Goal: Information Seeking & Learning: Learn about a topic

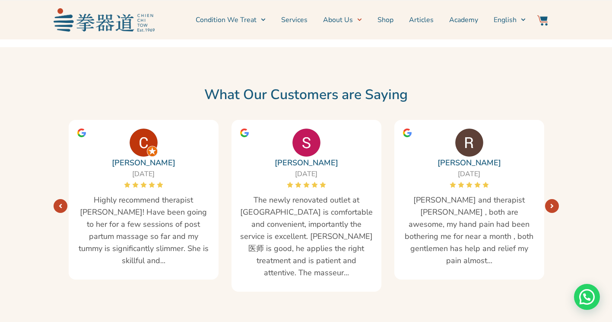
scroll to position [1513, 0]
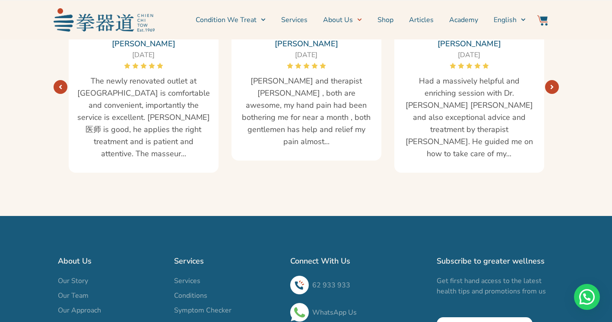
click at [70, 275] on span "Our Story" at bounding box center [73, 280] width 30 height 10
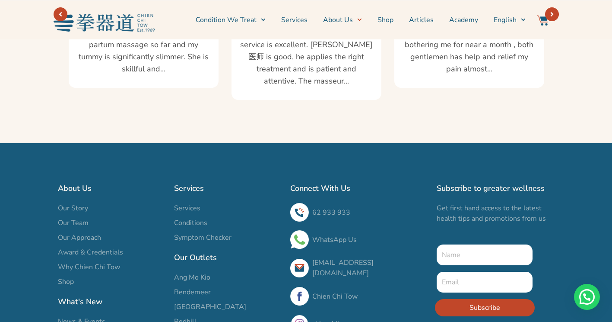
scroll to position [1599, 0]
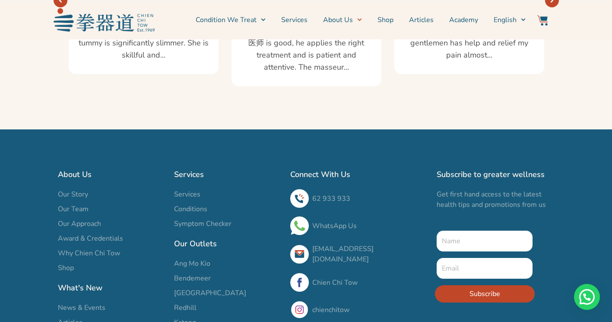
click at [79, 204] on span "Our Team" at bounding box center [73, 209] width 31 height 10
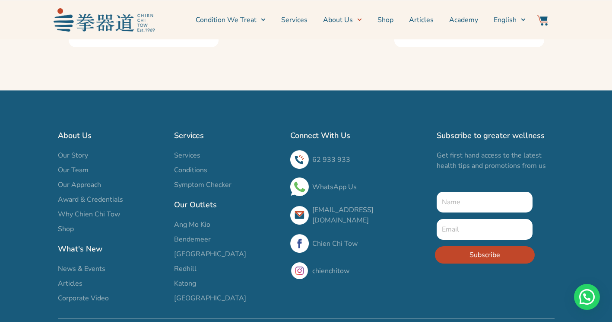
scroll to position [1661, 0]
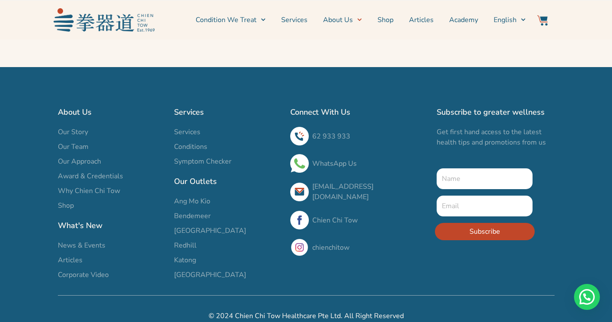
click at [88, 171] on span "Award & Credentials" at bounding box center [90, 176] width 65 height 10
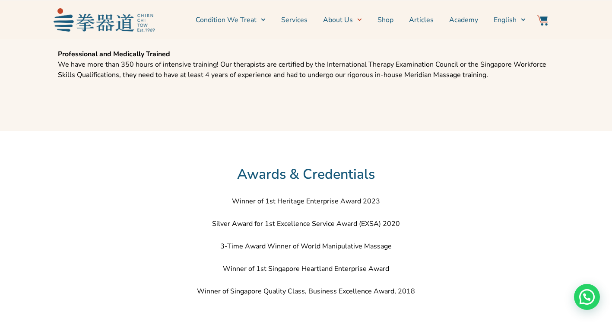
scroll to position [1100, 0]
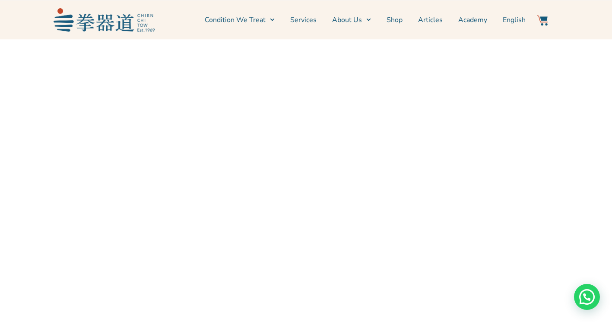
scroll to position [2334, 0]
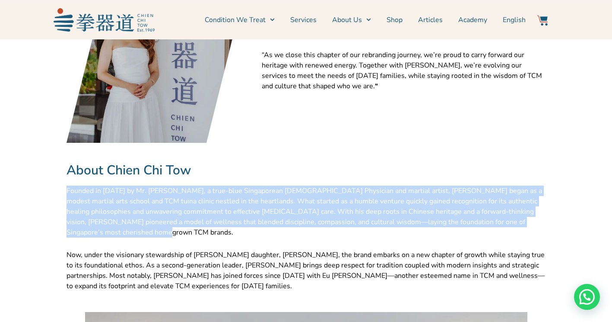
drag, startPoint x: 549, startPoint y: 211, endPoint x: 60, endPoint y: 182, distance: 490.2
click at [60, 182] on div "Redesigned with a minimalist clean outline interior , the space aims to be more…" at bounding box center [306, 41] width 497 height 1569
copy span "Founded in 1969 by Mr. Lim Choon Huat, a true-blue Singaporean Chinese Physicia…"
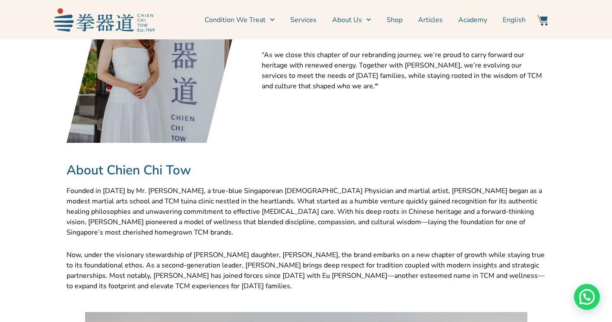
click at [416, 164] on h2 "About Chien Chi Tow" at bounding box center [307, 170] width 480 height 13
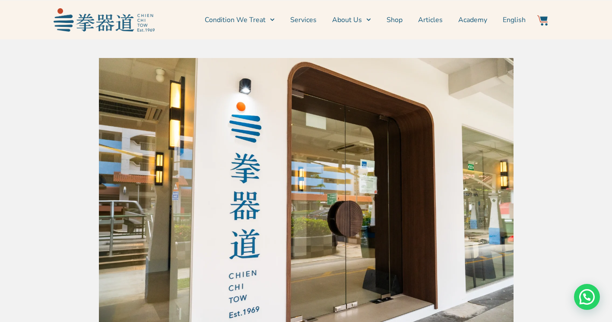
scroll to position [0, 0]
